Goal: Information Seeking & Learning: Check status

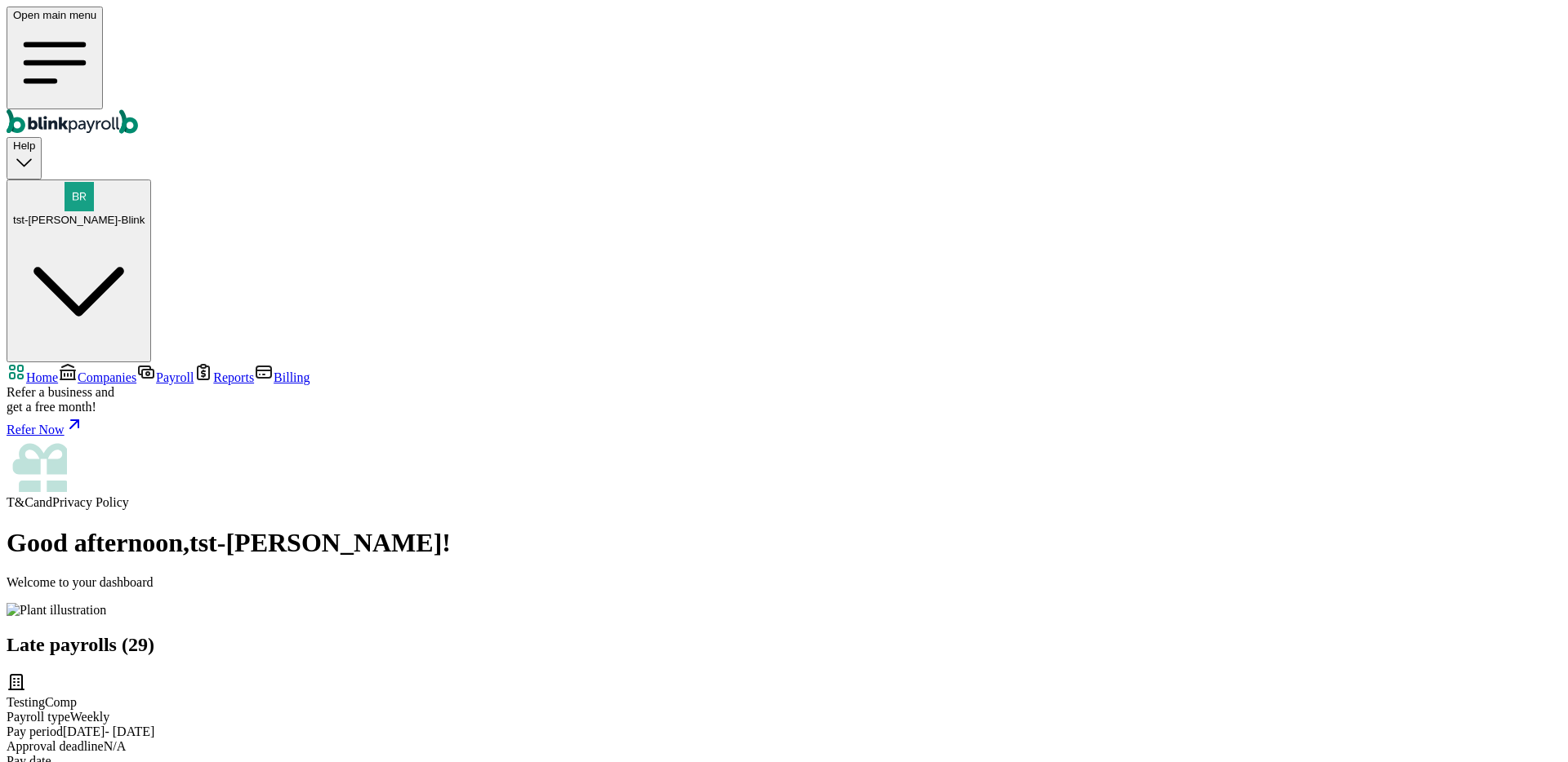
click at [1506, 10] on div "Open main menu Help tst-Jack tst-Blink" at bounding box center [783, 184] width 1554 height 356
click at [151, 180] on button "tst-Jack tst-Blink" at bounding box center [79, 271] width 145 height 183
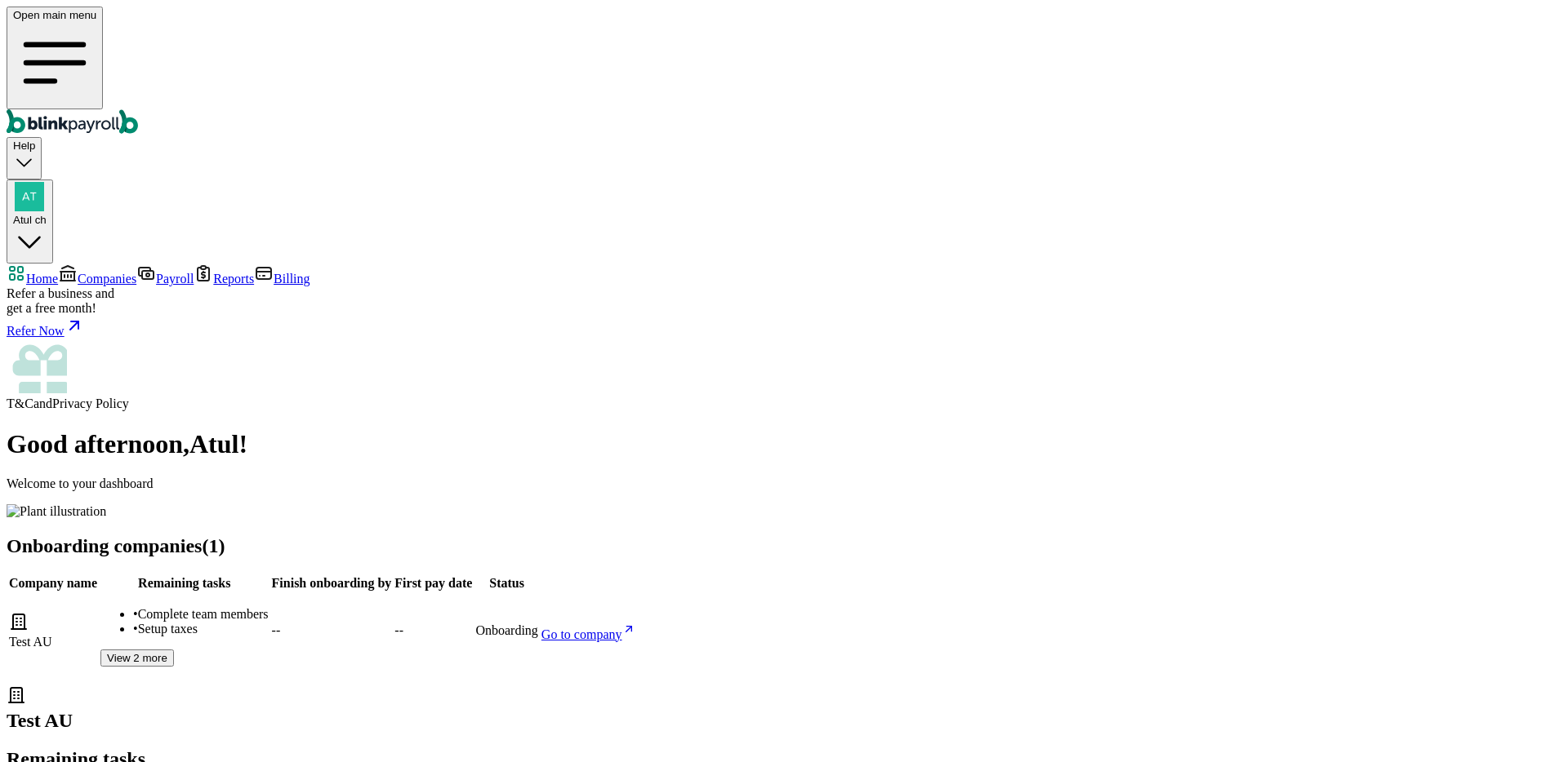
click at [98, 272] on span "Companies" at bounding box center [107, 278] width 59 height 14
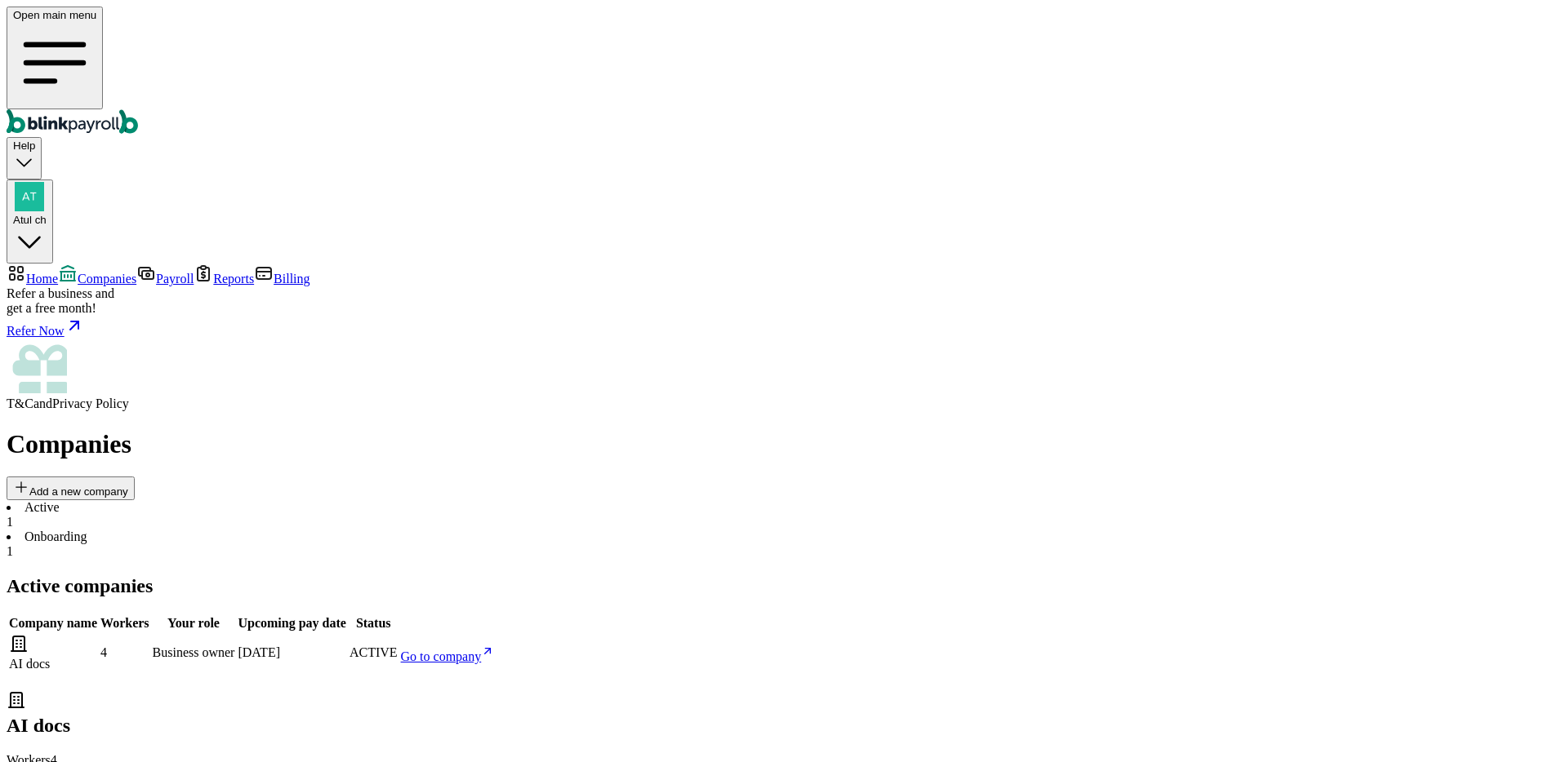
click at [481, 650] on span "Go to company" at bounding box center [441, 656] width 80 height 14
click at [47, 214] on span "Atul ch" at bounding box center [29, 220] width 33 height 13
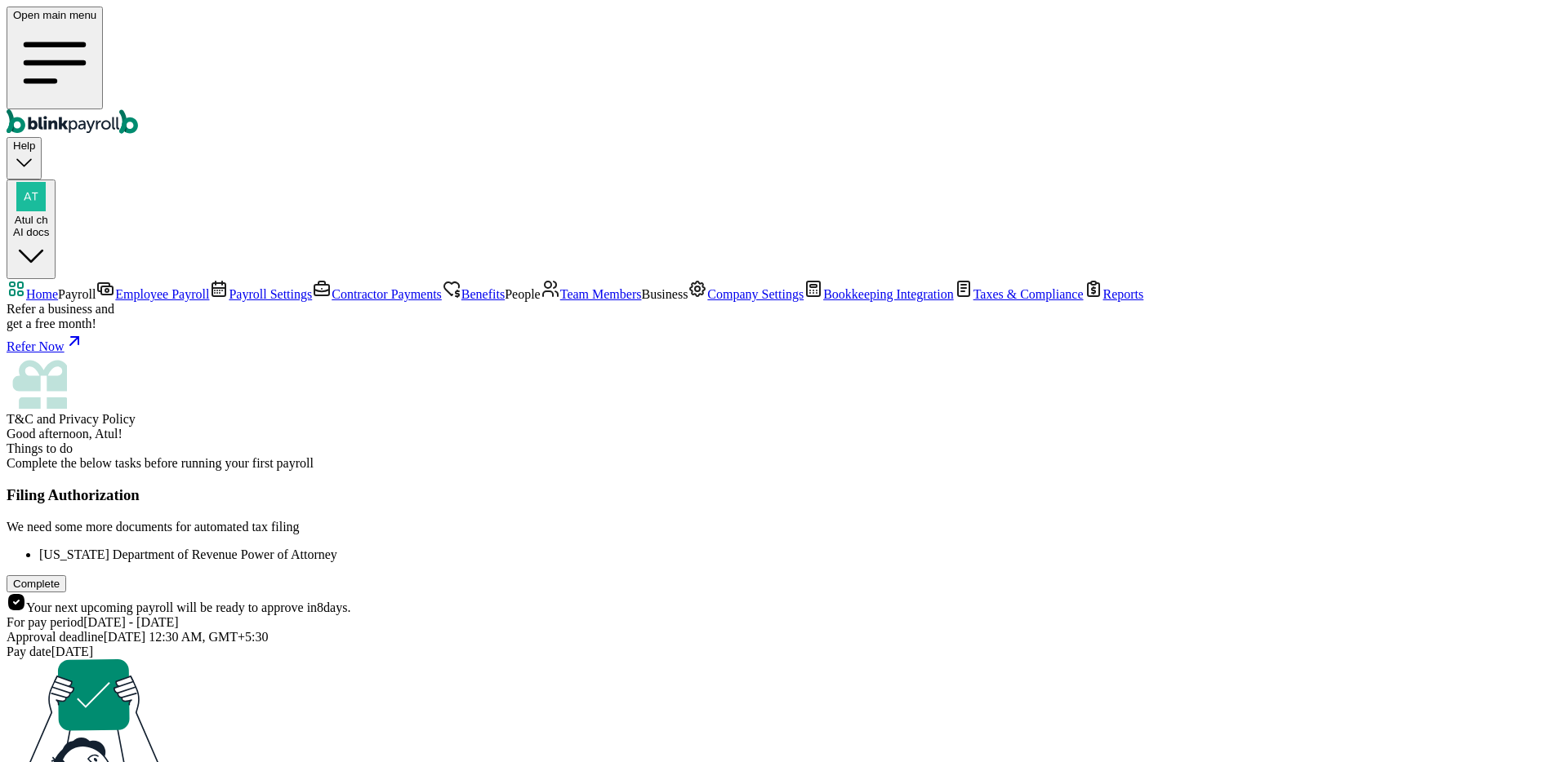
click at [155, 287] on span "Employee Payroll" at bounding box center [162, 293] width 94 height 14
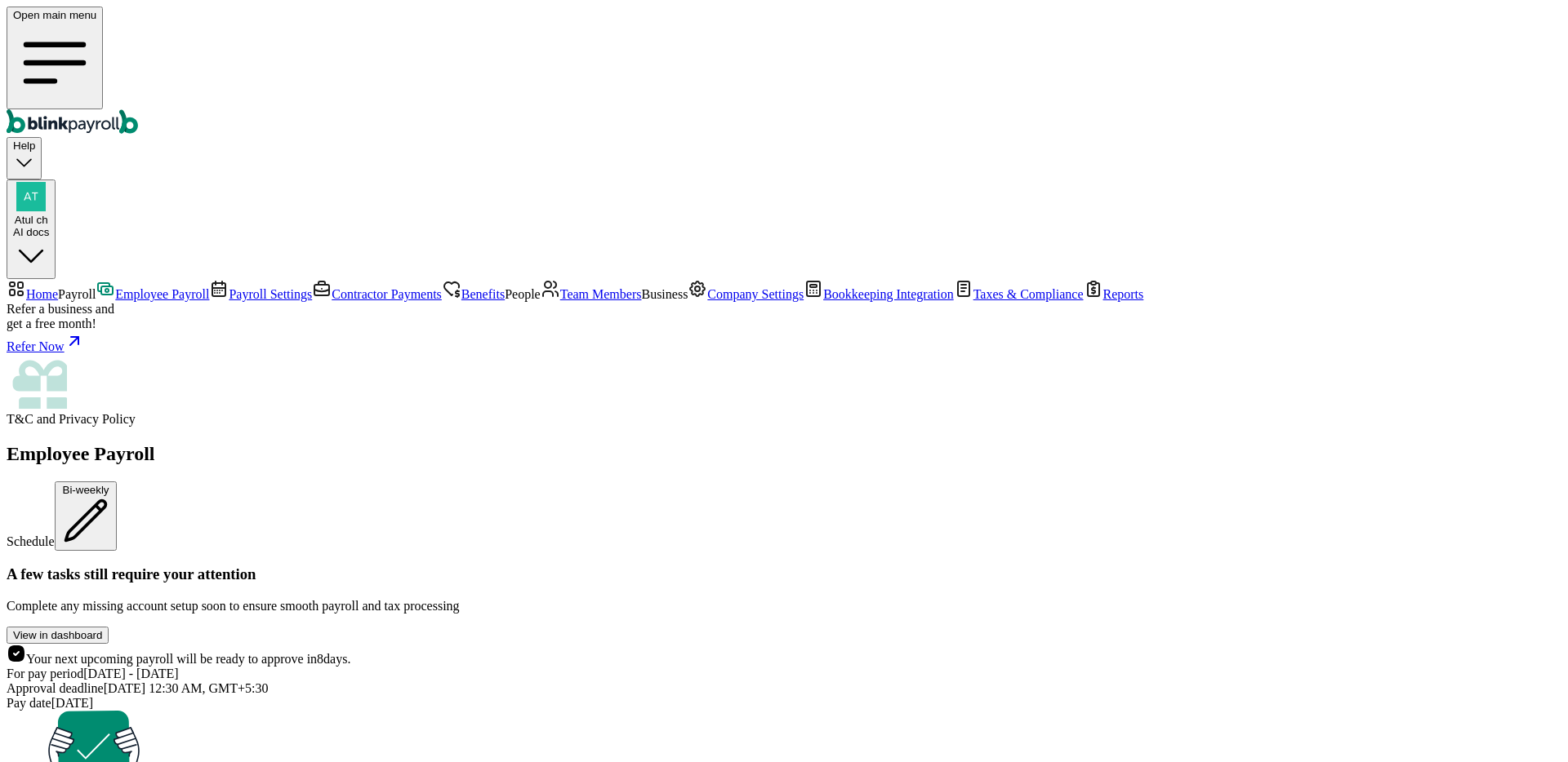
scroll to position [439, 0]
drag, startPoint x: 286, startPoint y: 383, endPoint x: 603, endPoint y: 391, distance: 317.1
drag, startPoint x: 718, startPoint y: 402, endPoint x: 741, endPoint y: 396, distance: 23.8
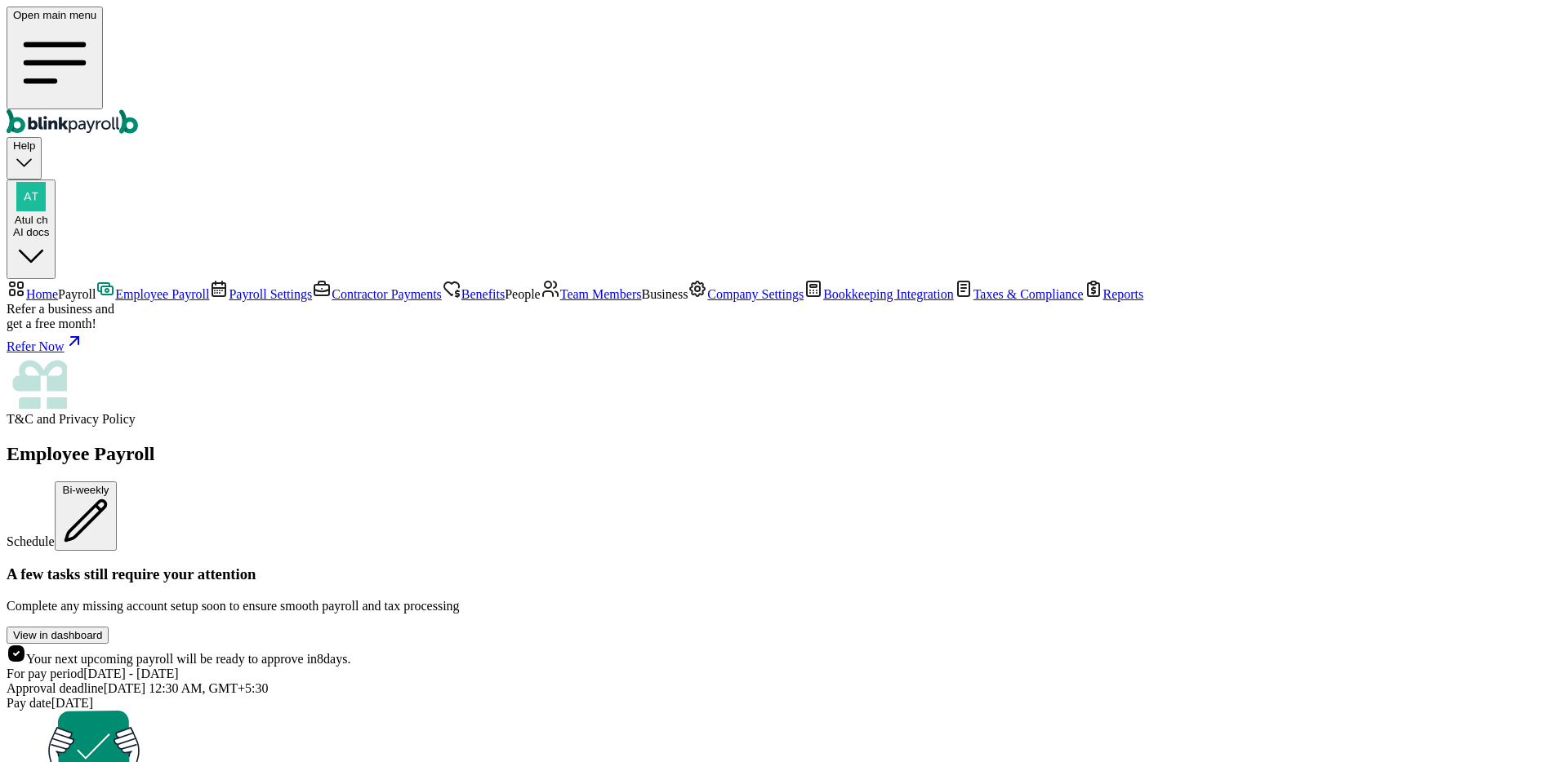
drag, startPoint x: 783, startPoint y: 384, endPoint x: 553, endPoint y: 384, distance: 230.0
drag, startPoint x: 766, startPoint y: 464, endPoint x: 526, endPoint y: 434, distance: 241.9
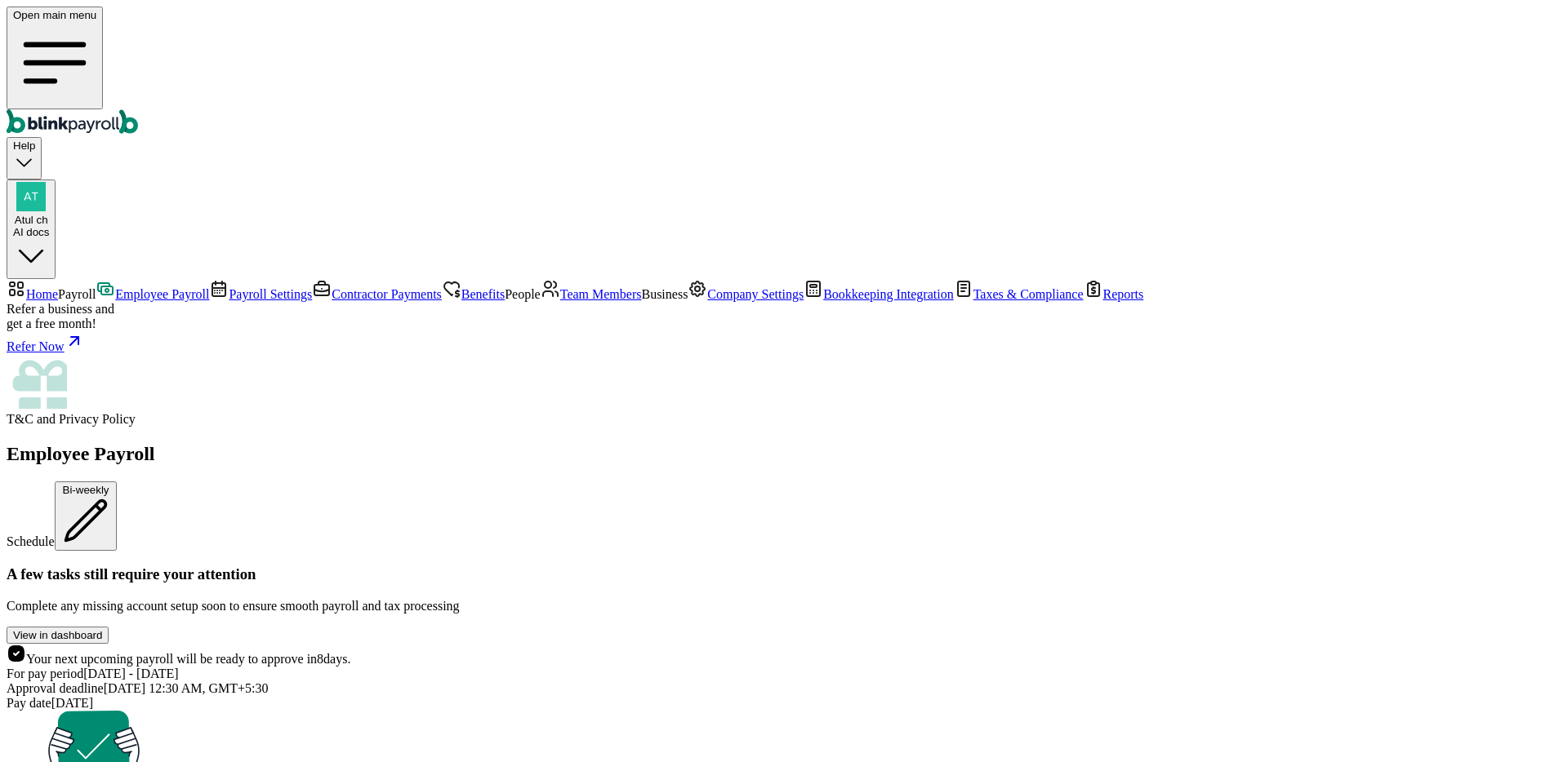
drag, startPoint x: 425, startPoint y: 450, endPoint x: 251, endPoint y: 450, distance: 174.0
drag, startPoint x: 532, startPoint y: 430, endPoint x: 748, endPoint y: 480, distance: 221.7
drag, startPoint x: 748, startPoint y: 480, endPoint x: 761, endPoint y: 480, distance: 13.0
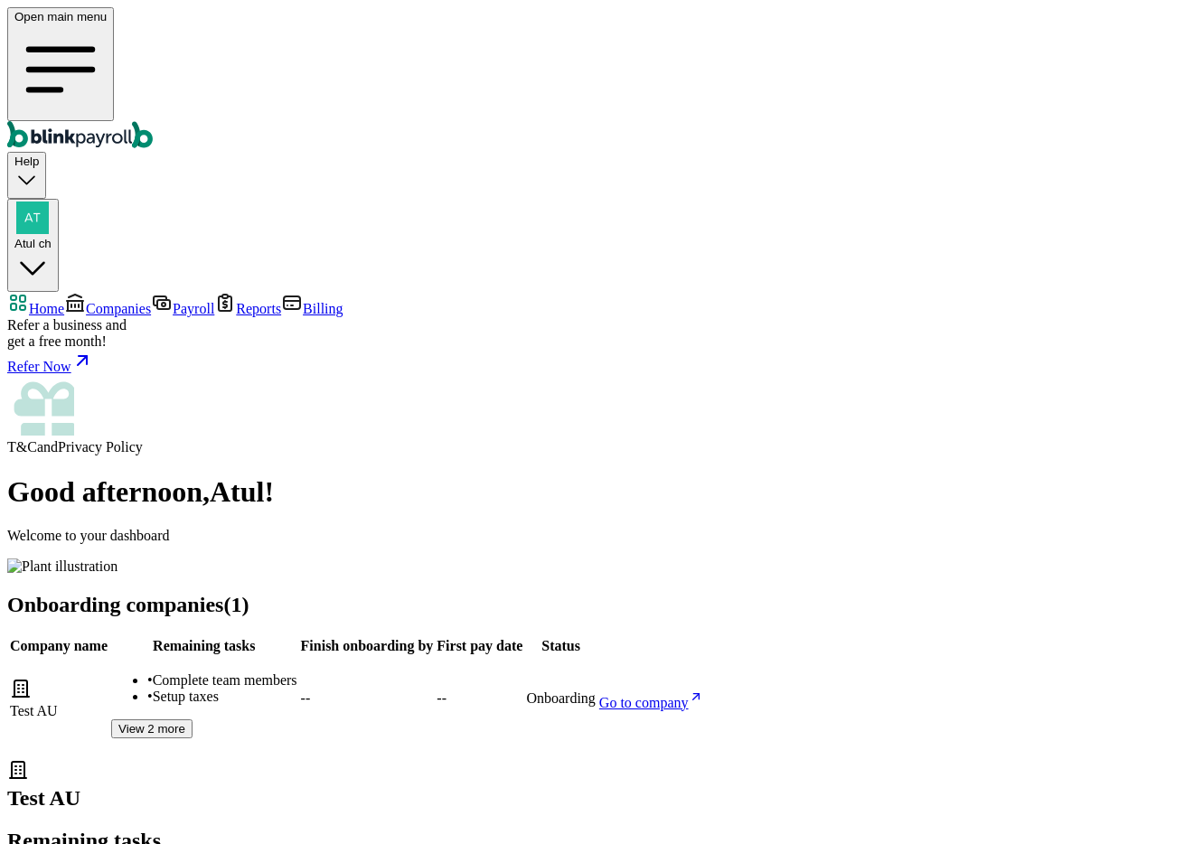
click at [122, 301] on link "Companies" at bounding box center [107, 308] width 87 height 15
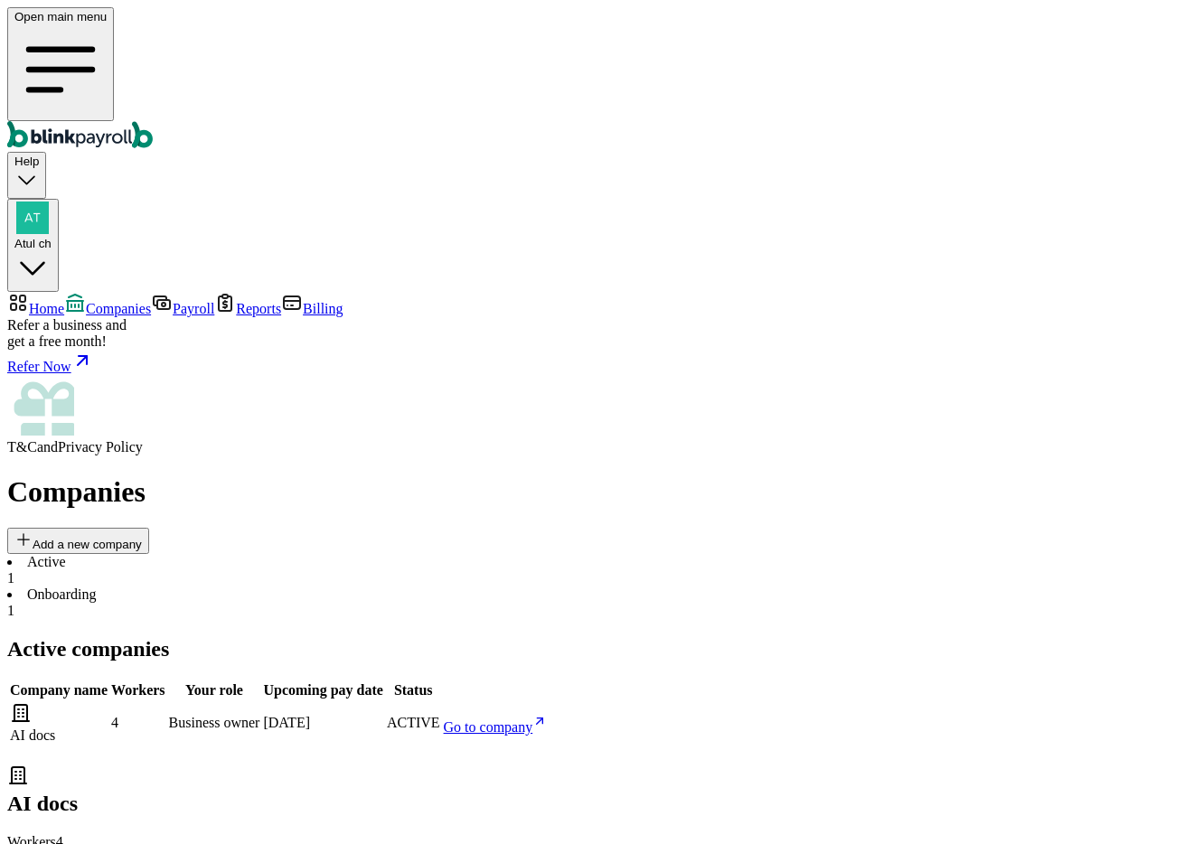
click at [533, 720] on span "Go to company" at bounding box center [488, 727] width 89 height 15
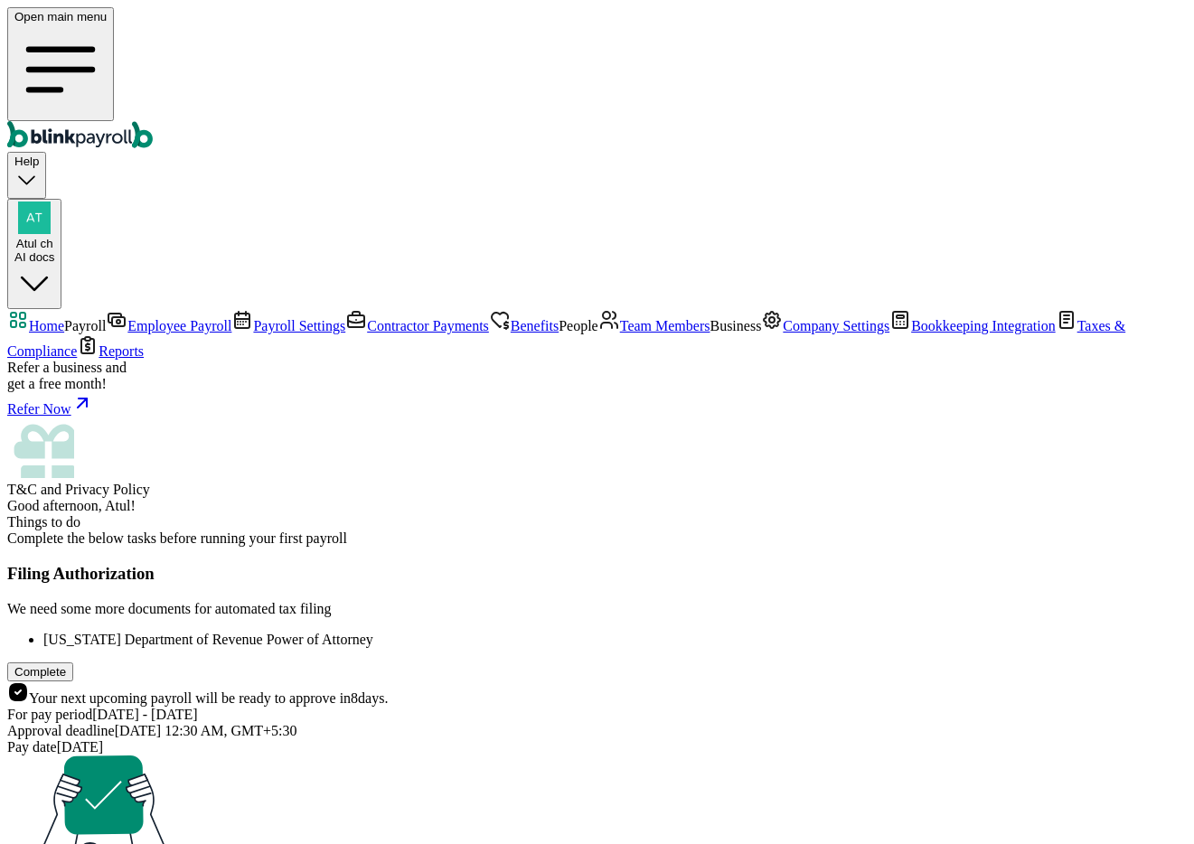
click at [157, 318] on span "Employee Payroll" at bounding box center [179, 325] width 104 height 15
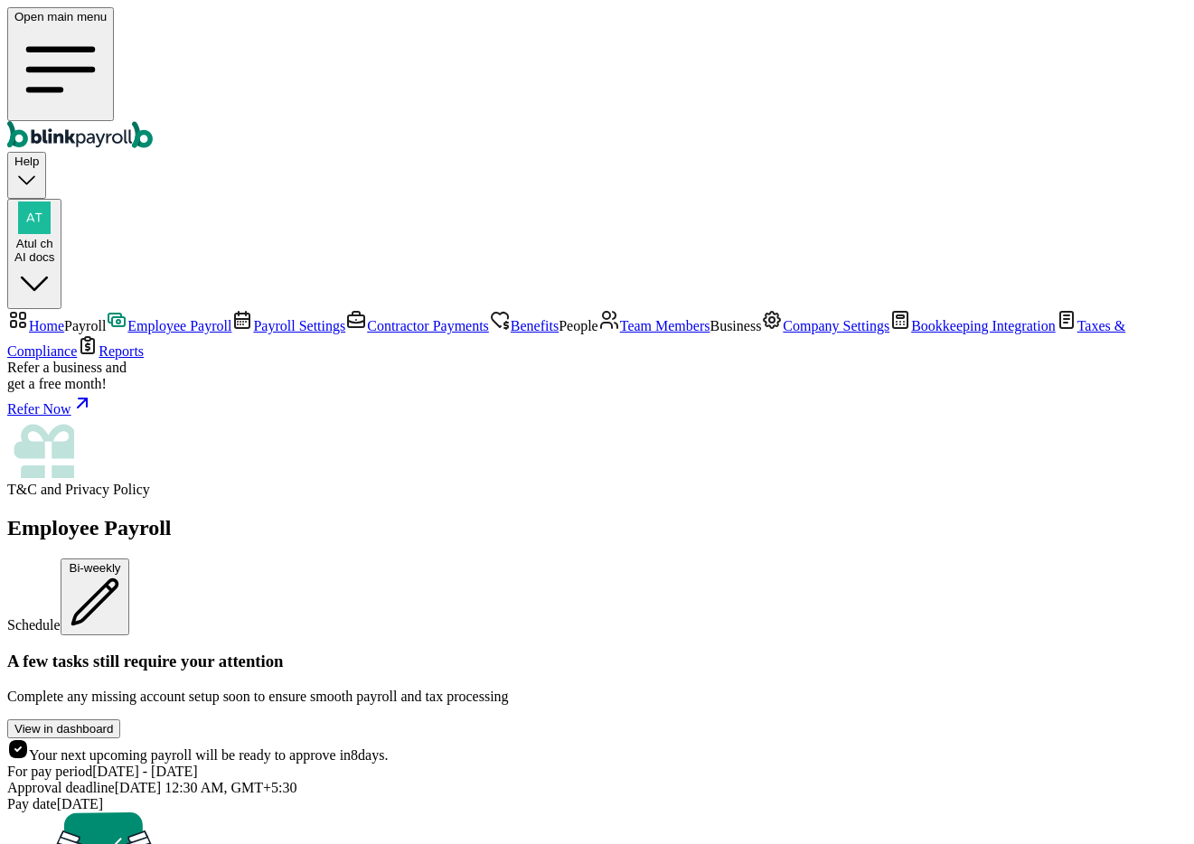
scroll to position [620, 0]
drag, startPoint x: 759, startPoint y: 298, endPoint x: 833, endPoint y: 298, distance: 73.2
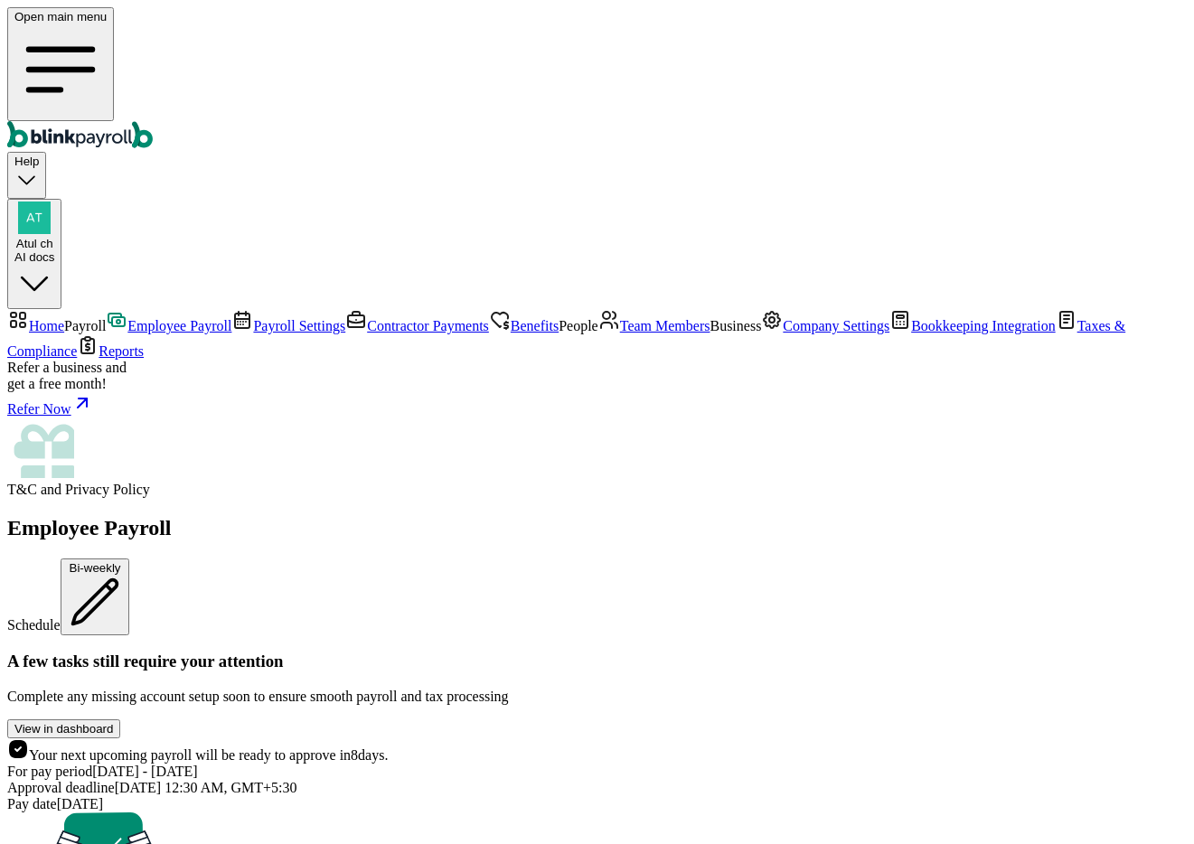
drag, startPoint x: 833, startPoint y: 298, endPoint x: 730, endPoint y: 306, distance: 102.4
drag, startPoint x: 755, startPoint y: 296, endPoint x: 845, endPoint y: 292, distance: 90.5
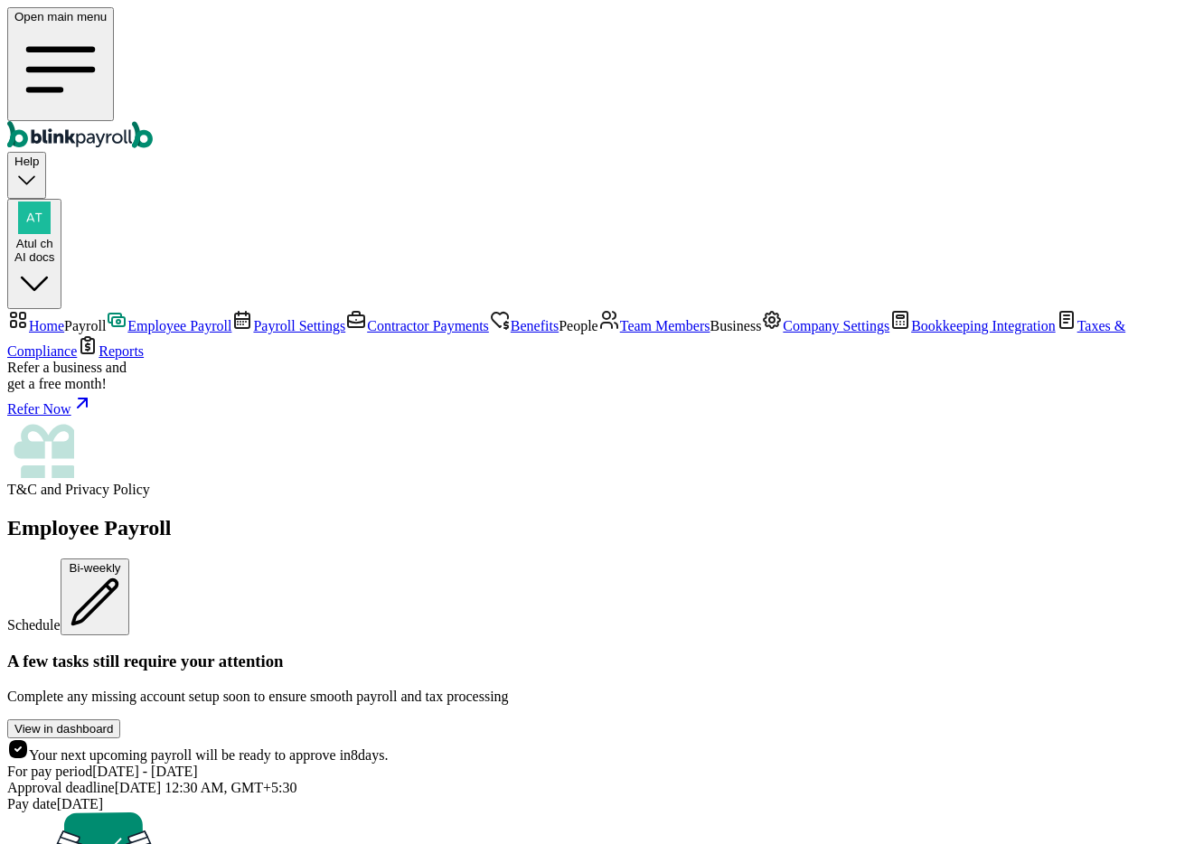
drag, startPoint x: 758, startPoint y: 387, endPoint x: 824, endPoint y: 391, distance: 66.1
drag, startPoint x: 751, startPoint y: 479, endPoint x: 815, endPoint y: 498, distance: 66.1
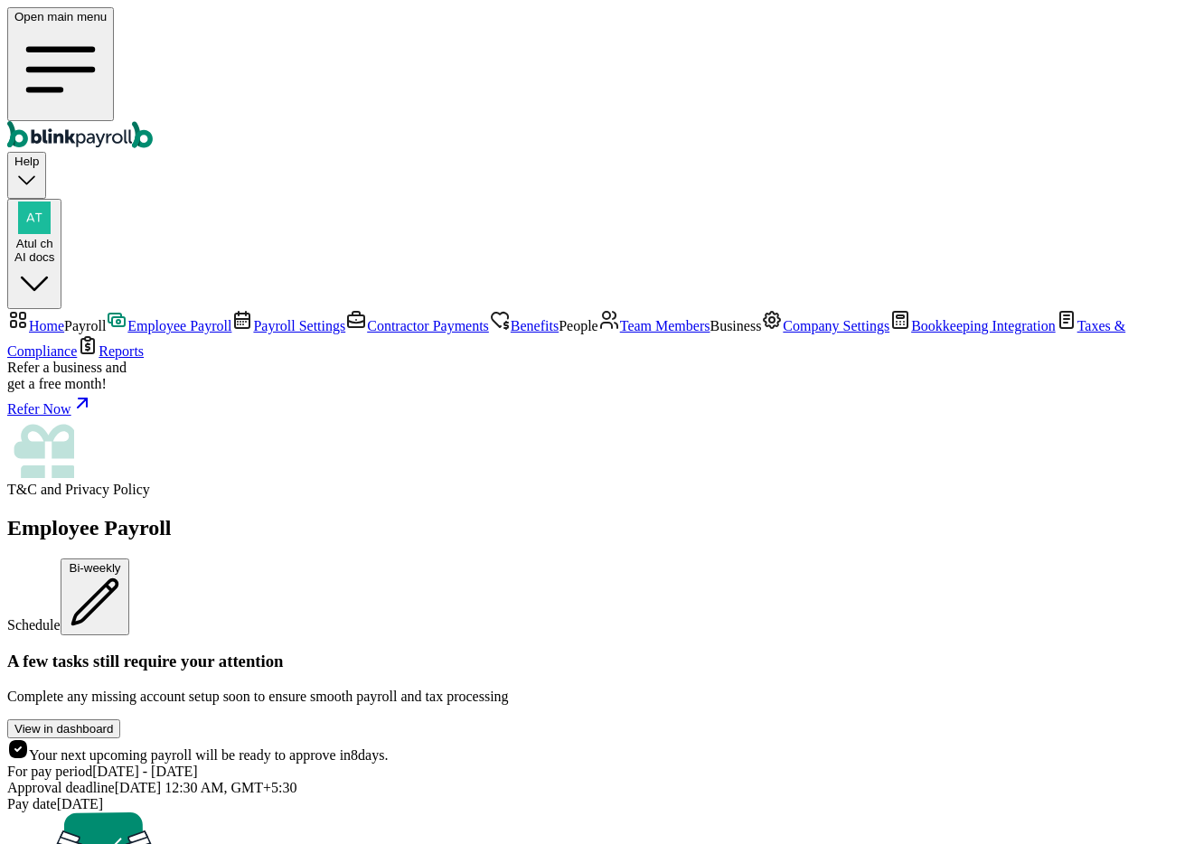
drag, startPoint x: 758, startPoint y: 567, endPoint x: 806, endPoint y: 637, distance: 85.3
drag, startPoint x: 762, startPoint y: 655, endPoint x: 838, endPoint y: 673, distance: 78.1
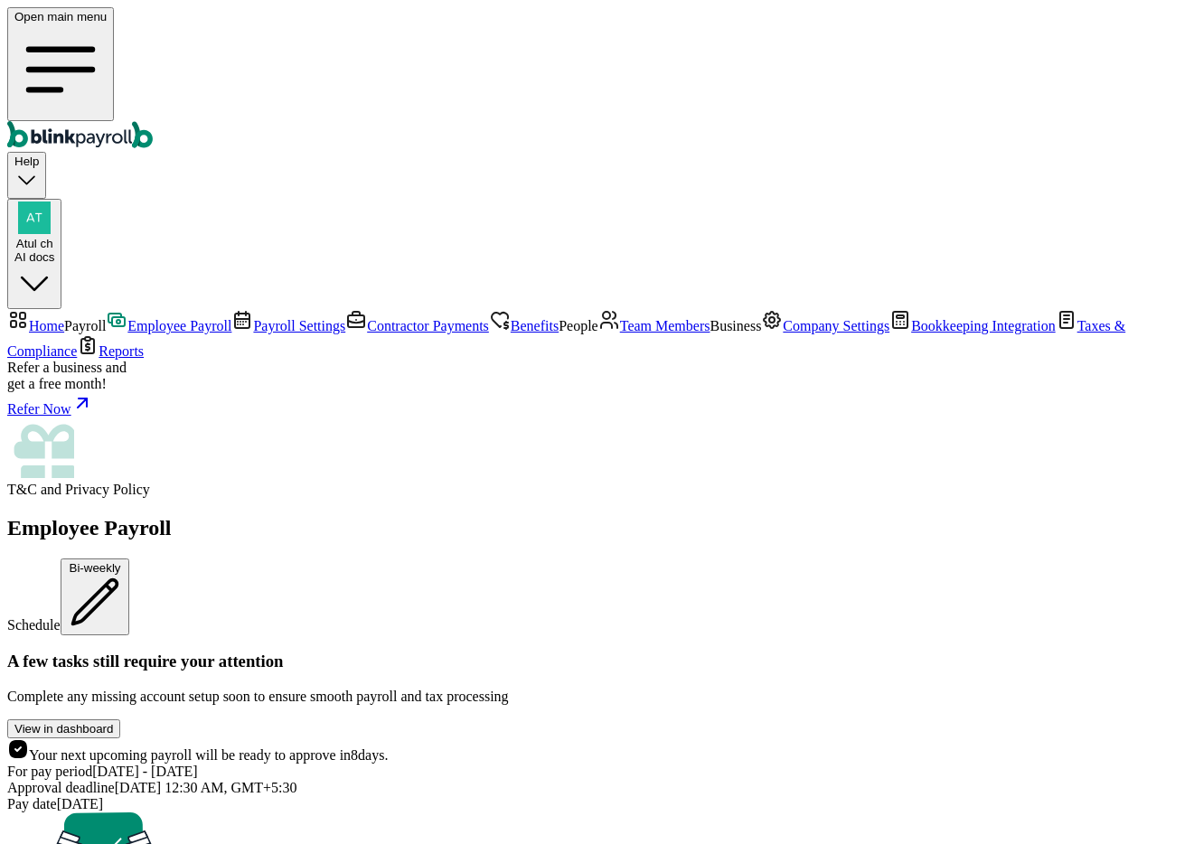
drag, startPoint x: 628, startPoint y: 642, endPoint x: 725, endPoint y: 678, distance: 103.3
drag, startPoint x: 759, startPoint y: 639, endPoint x: 847, endPoint y: 684, distance: 98.7
